Goal: Task Accomplishment & Management: Manage account settings

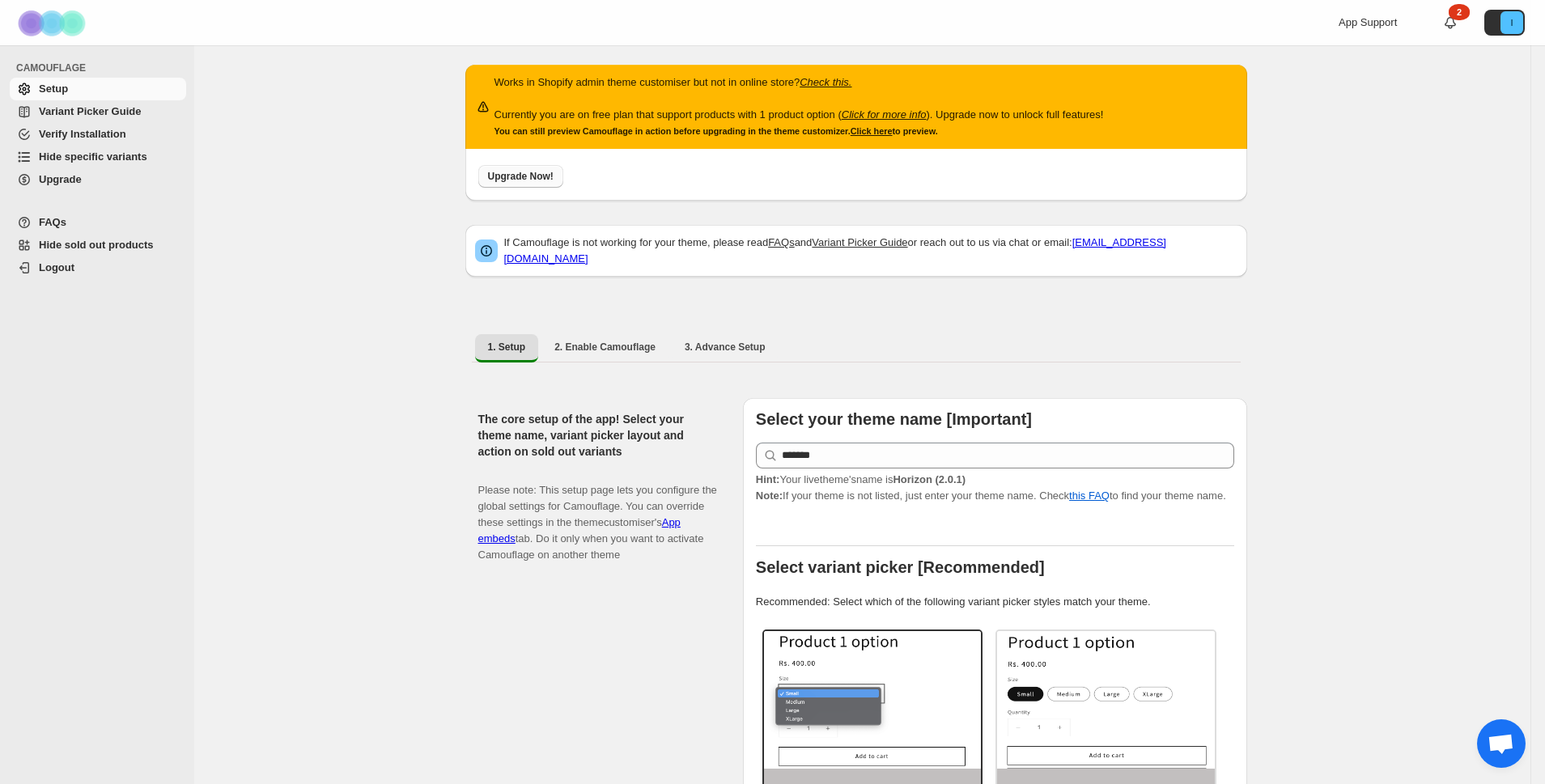
click at [522, 178] on span "Upgrade Now!" at bounding box center [521, 177] width 66 height 13
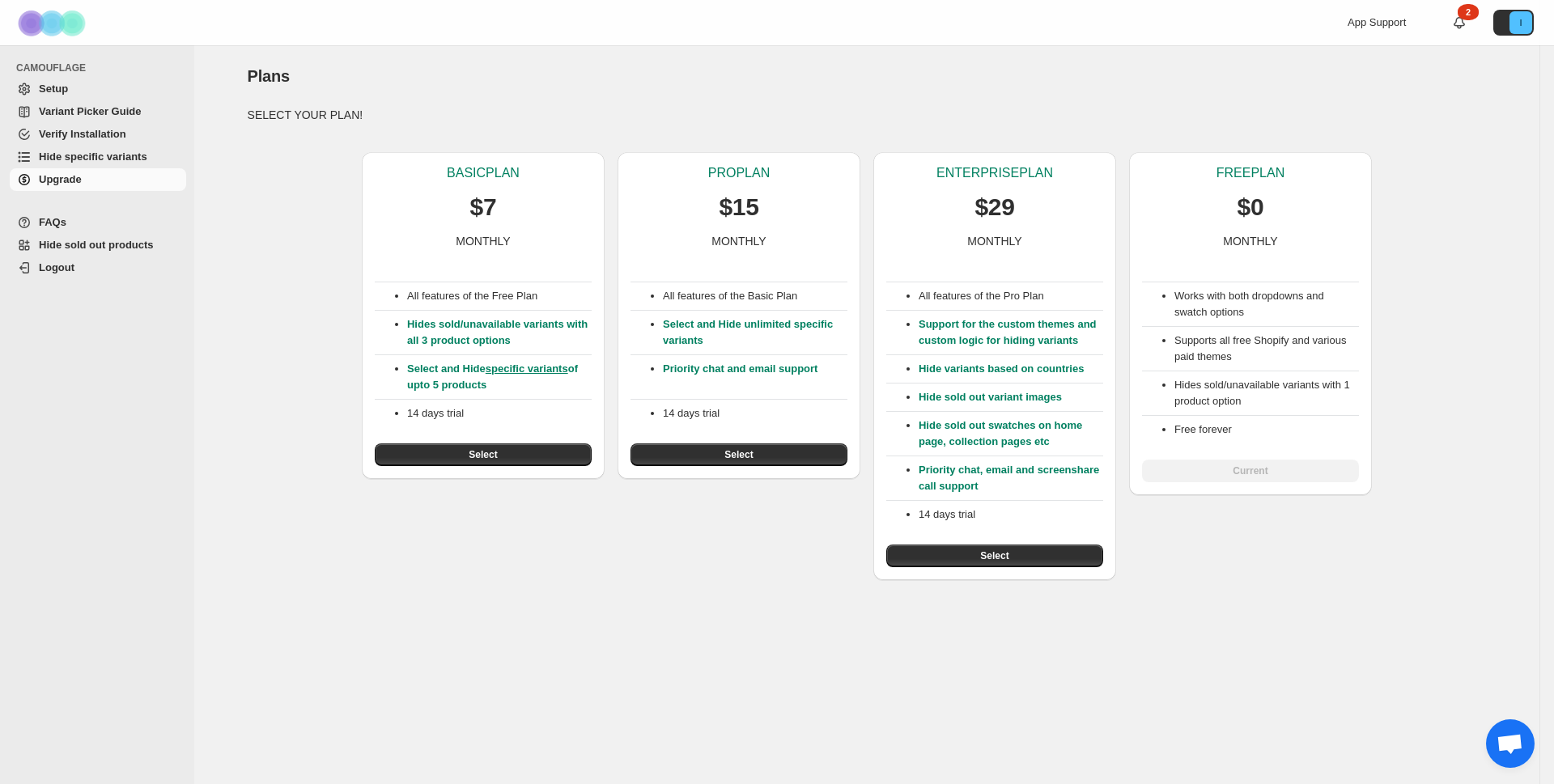
click at [1269, 467] on div "Works with both dropdowns and swatch options Supports all free Shopify and vari…" at bounding box center [1250, 365] width 217 height 233
click at [1506, 21] on button "I" at bounding box center [1513, 23] width 40 height 26
click at [1470, 94] on span "Logout" at bounding box center [1499, 95] width 63 height 16
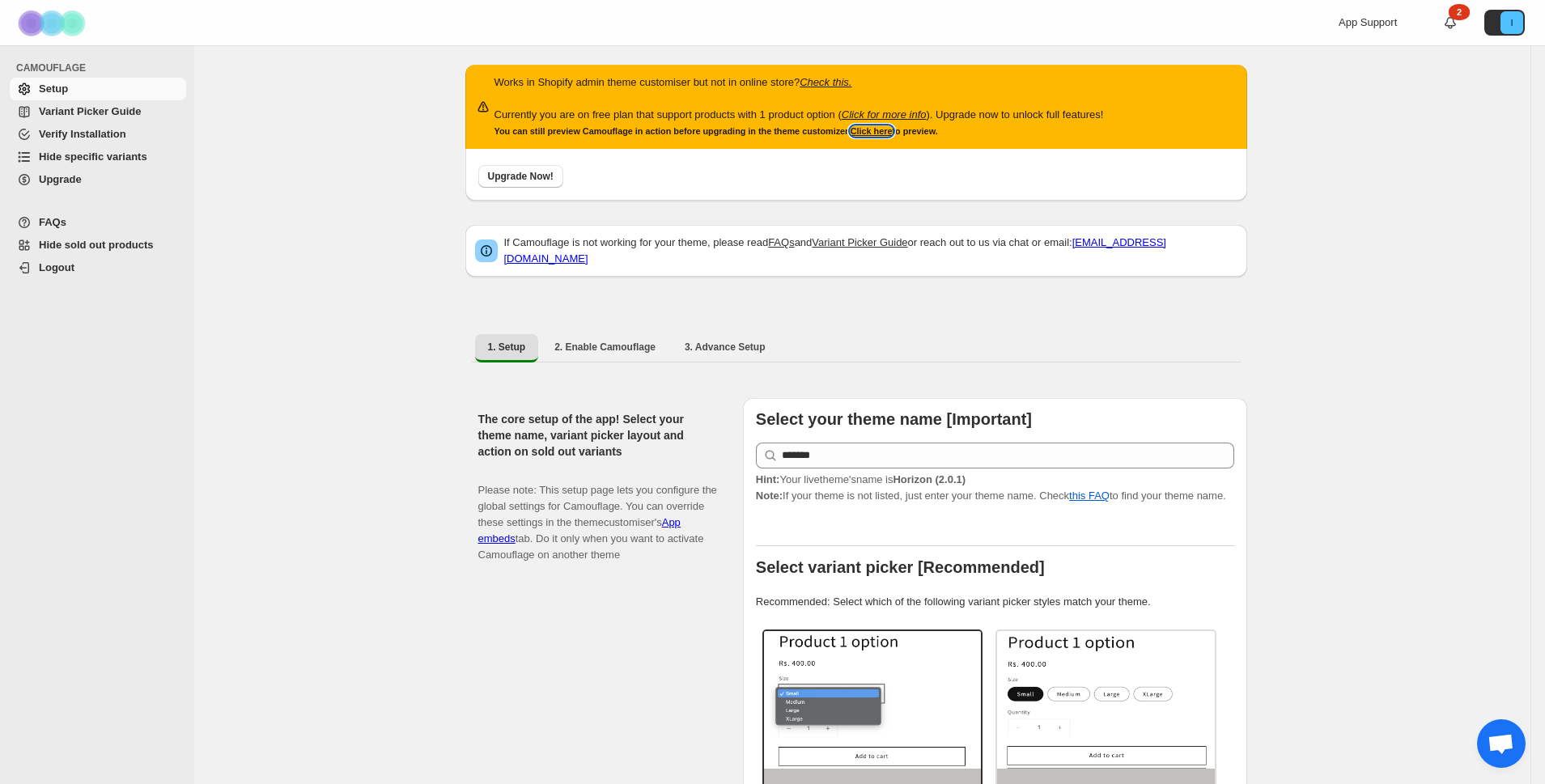
click at [883, 131] on link "Click here" at bounding box center [872, 131] width 42 height 9
click at [521, 173] on span "Upgrade Now!" at bounding box center [521, 177] width 66 height 13
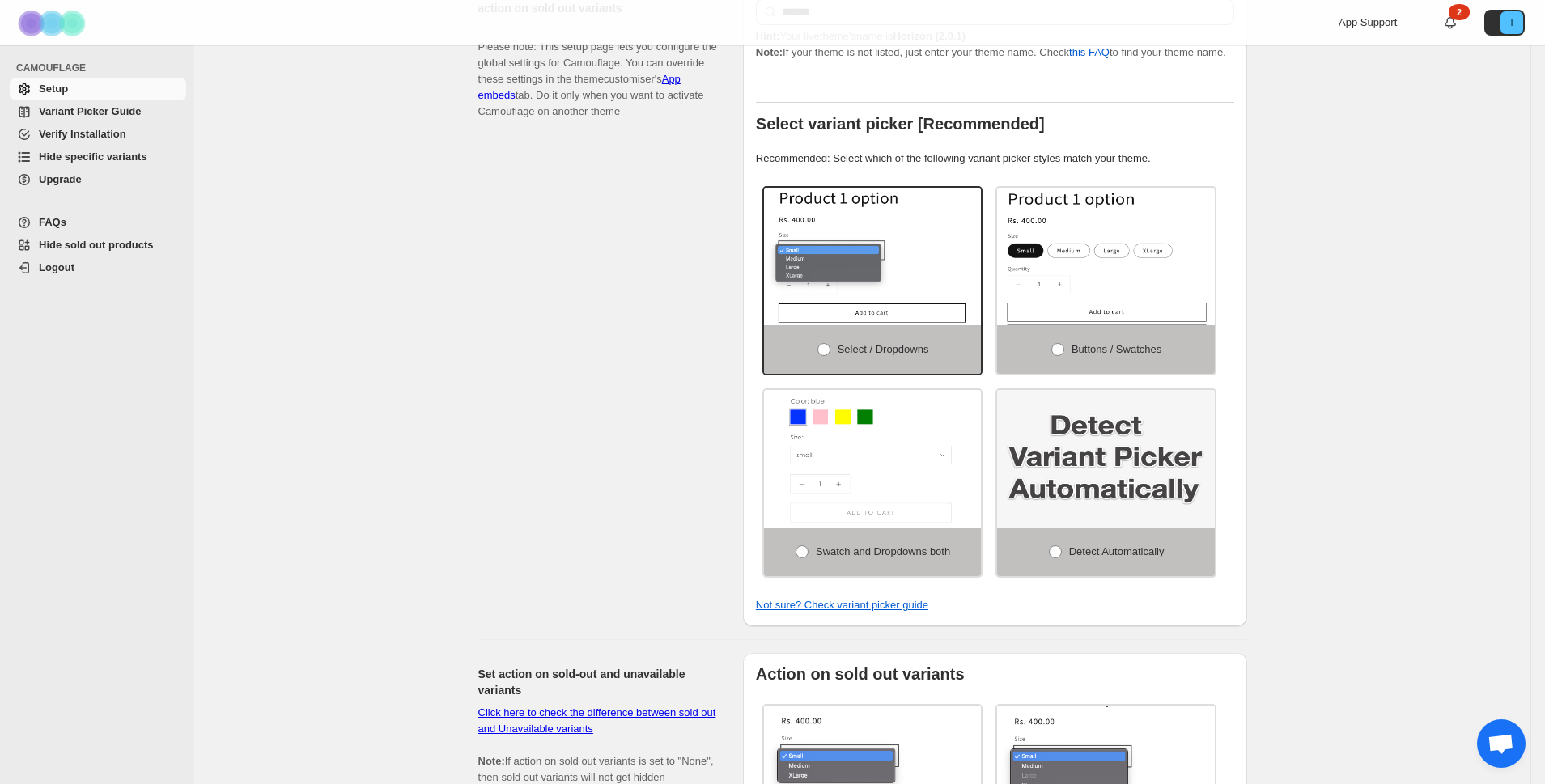
scroll to position [648, 0]
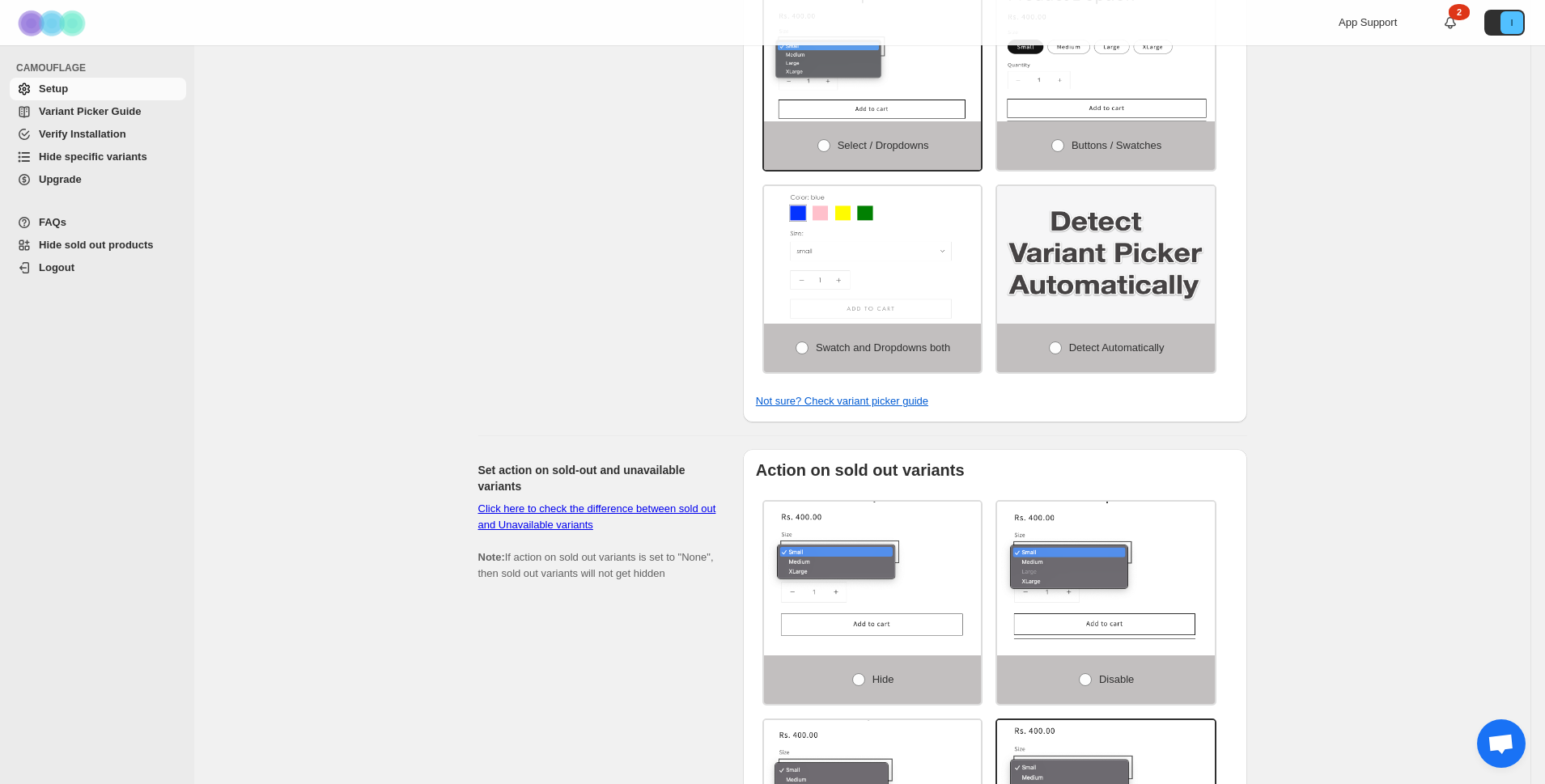
click at [42, 264] on span "Logout" at bounding box center [56, 267] width 36 height 12
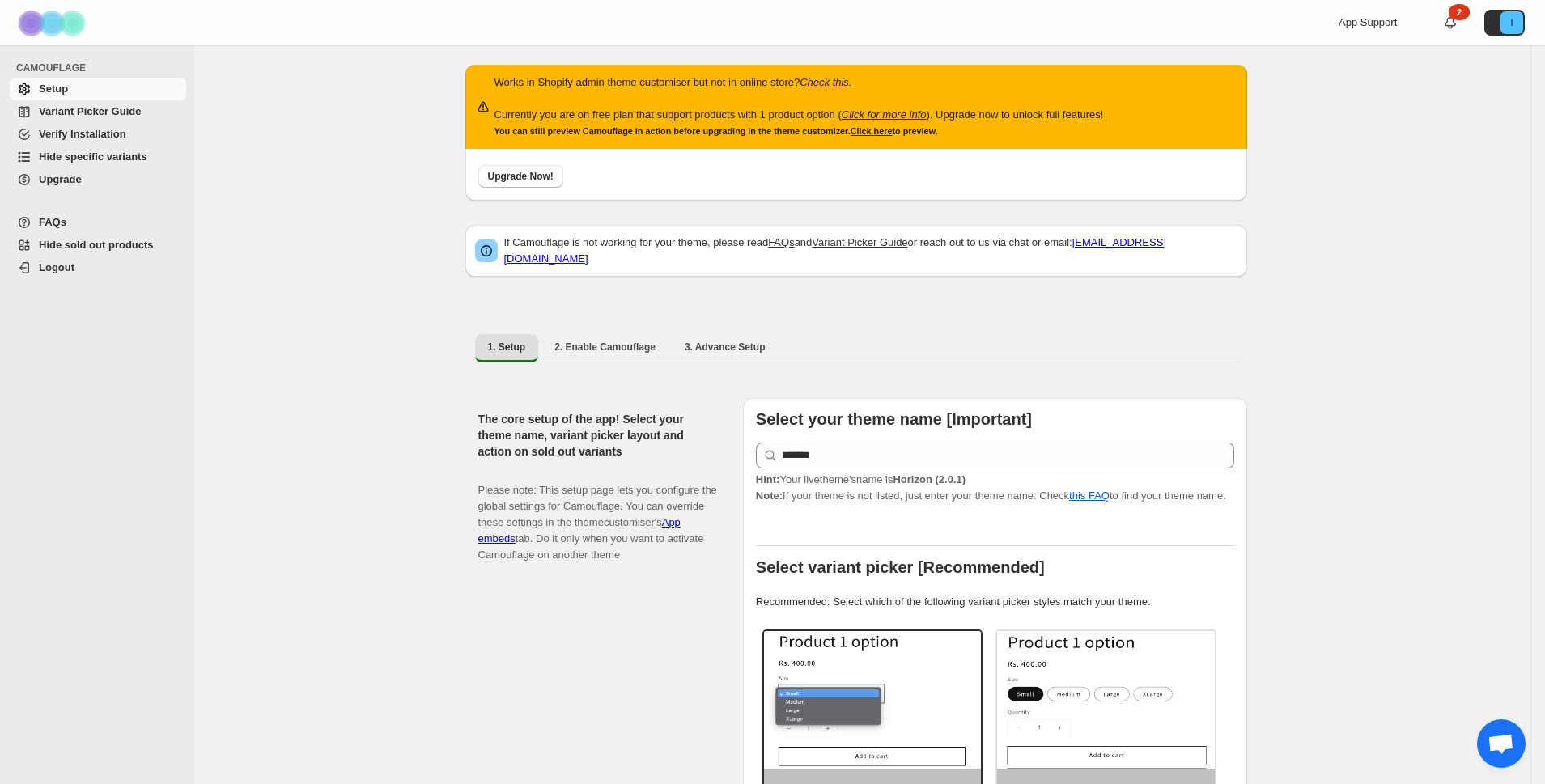
click at [55, 267] on span "Logout" at bounding box center [56, 267] width 36 height 12
